Goal: Check status: Check status

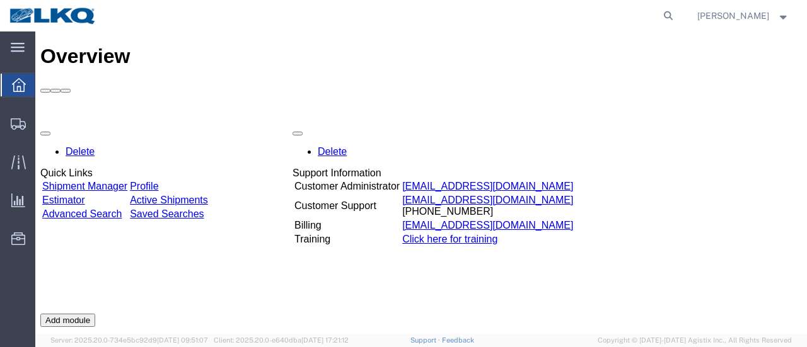
click at [663, 17] on agx-global-search at bounding box center [478, 16] width 404 height 32
click at [677, 16] on icon at bounding box center [669, 16] width 18 height 18
type input "56729131"
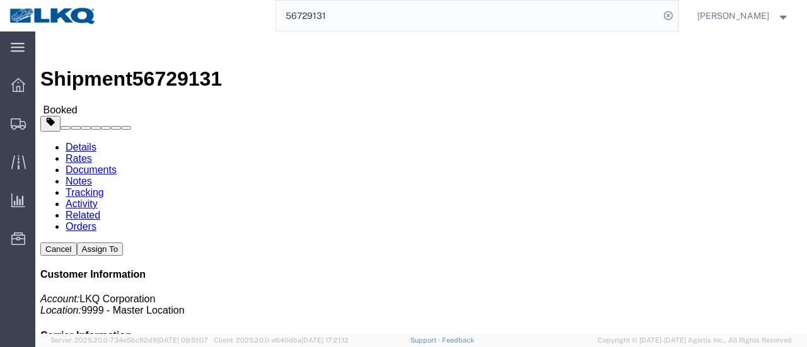
click link "Documents"
